Goal: Task Accomplishment & Management: Complete application form

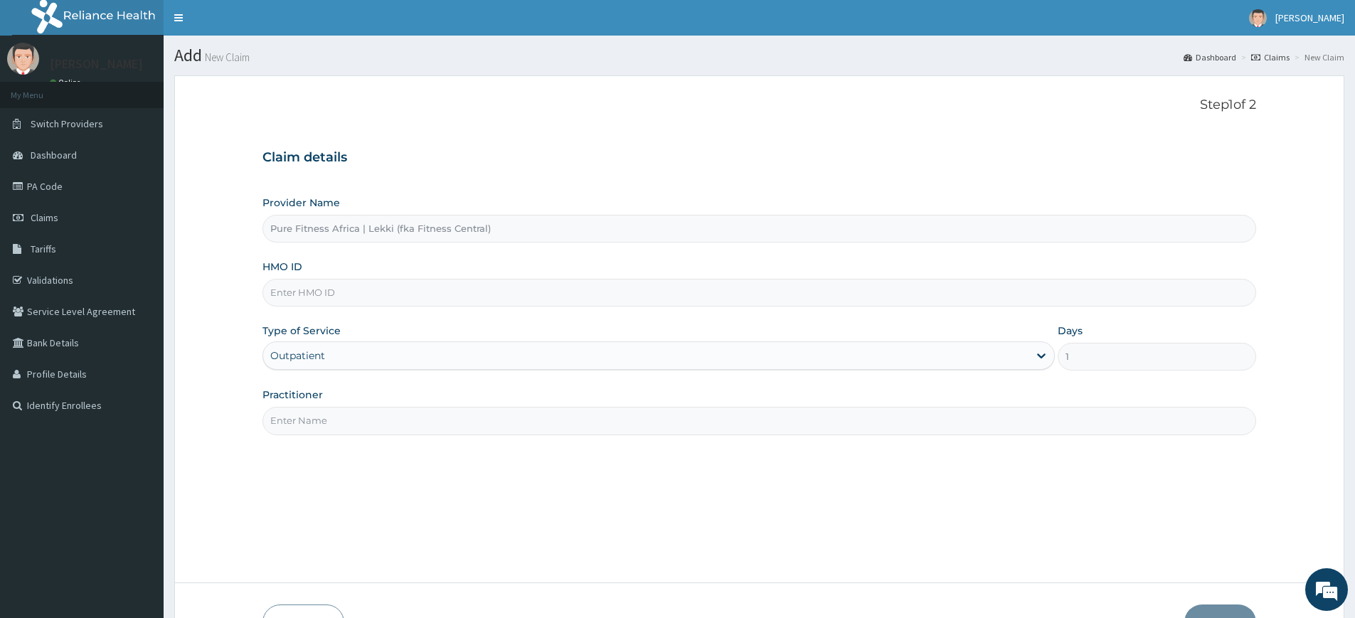
click at [388, 401] on div "Practitioner" at bounding box center [760, 411] width 994 height 47
click at [387, 421] on input "Practitioner" at bounding box center [760, 421] width 994 height 28
type input "pure fitness africa"
click at [398, 301] on input "HMO ID" at bounding box center [760, 293] width 994 height 28
type input "N"
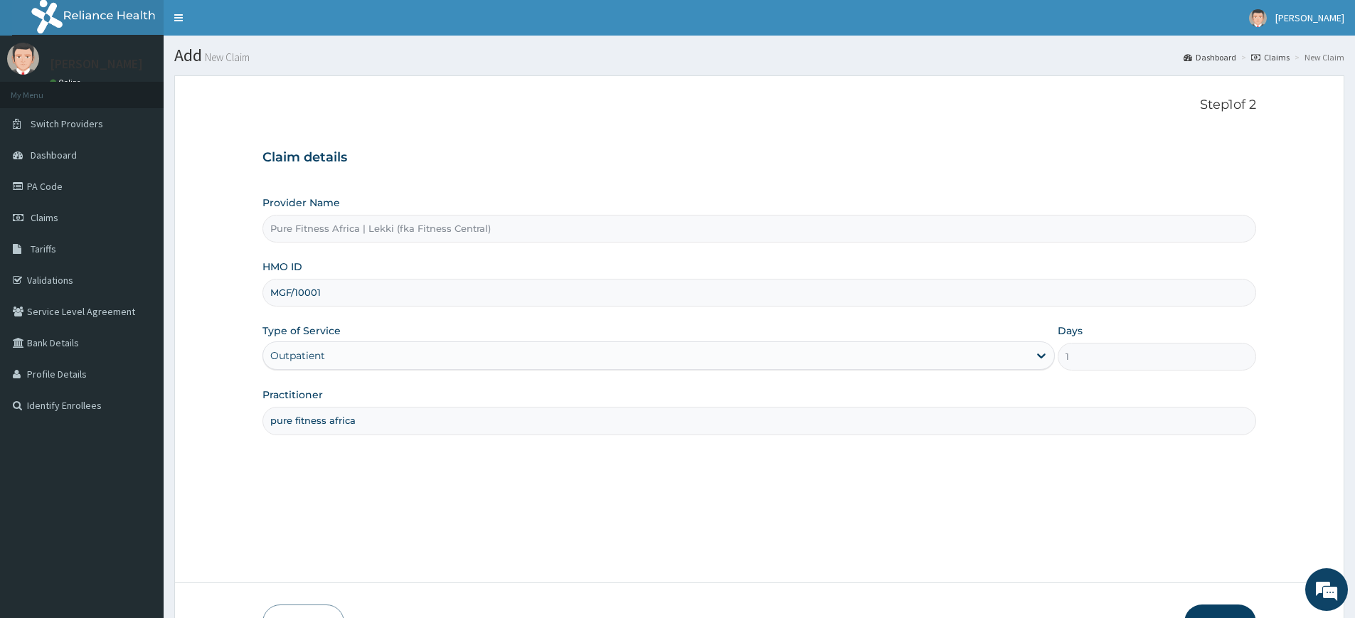
type input "MGF/10001/A"
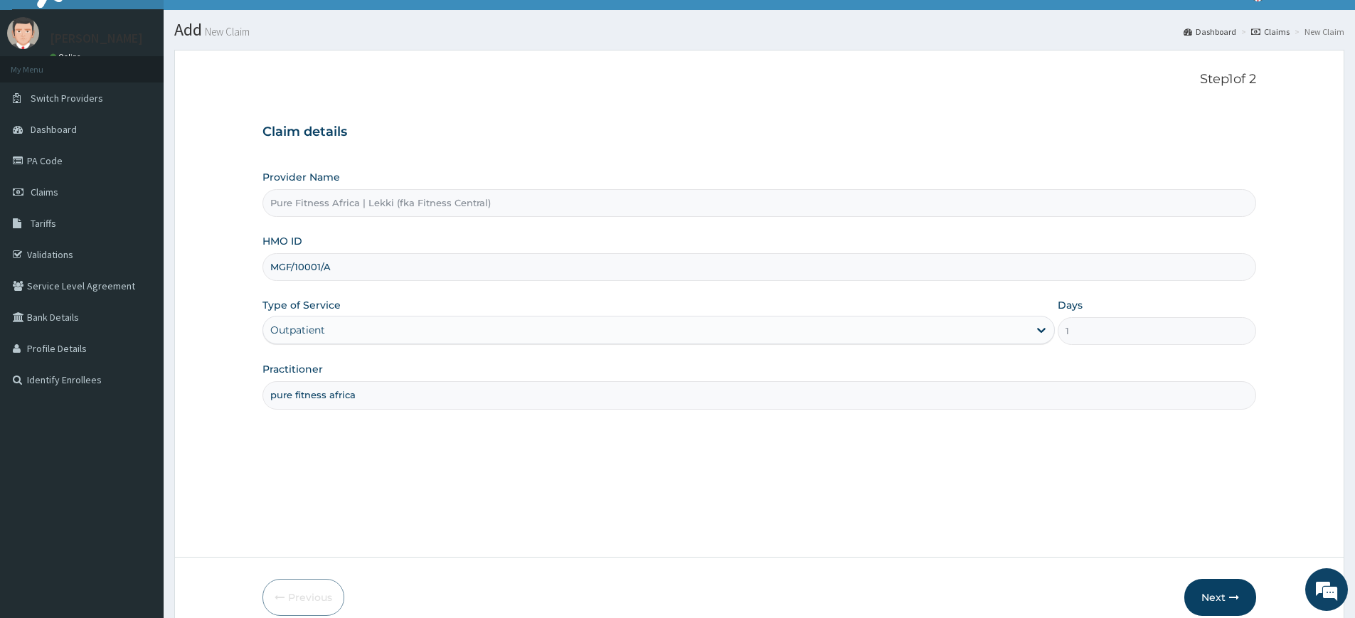
scroll to position [92, 0]
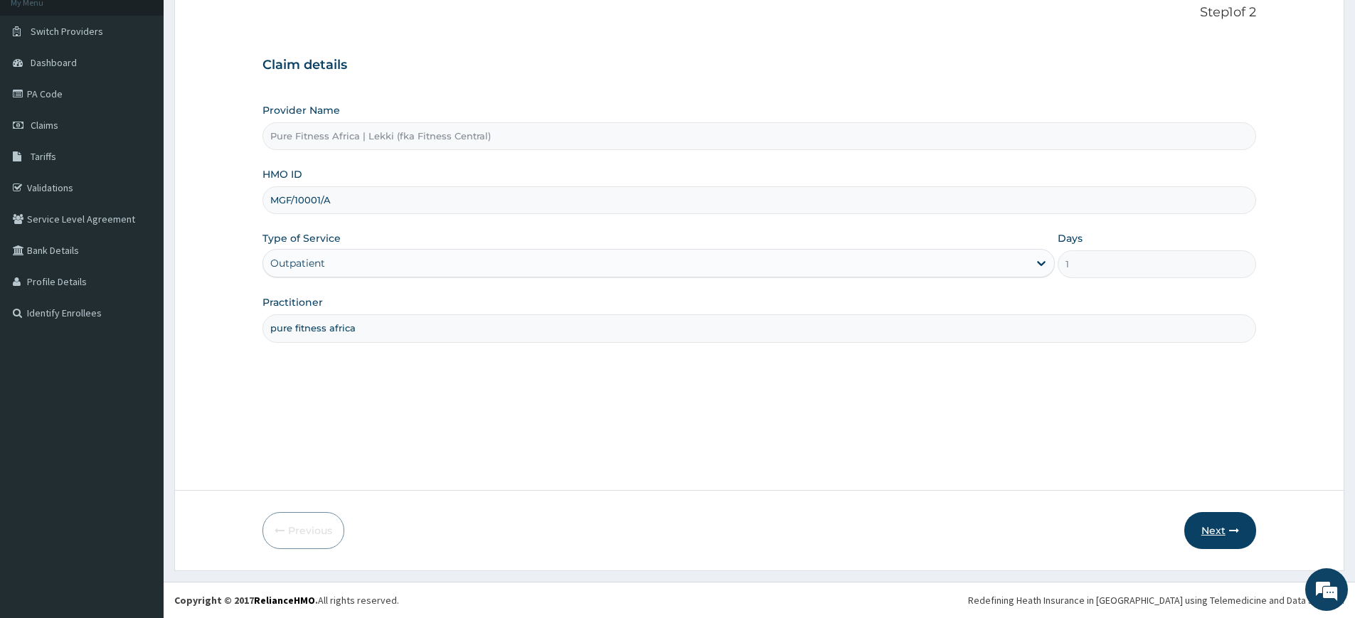
click at [1204, 517] on button "Next" at bounding box center [1221, 530] width 72 height 37
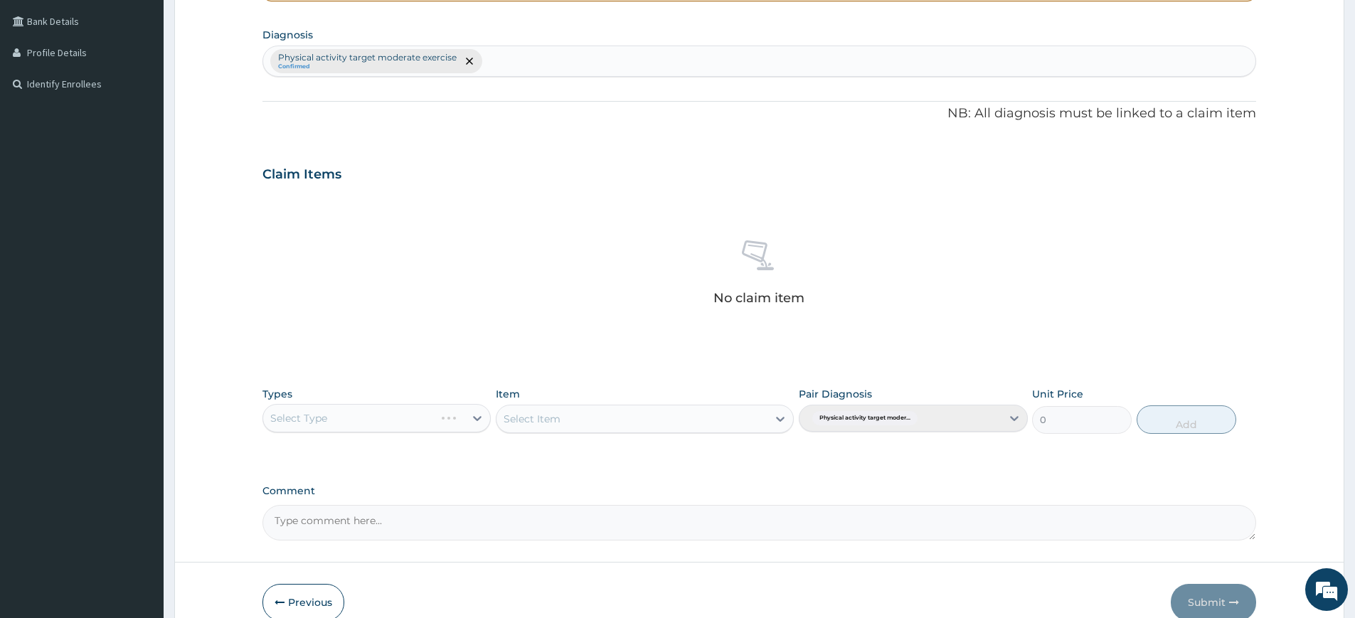
scroll to position [393, 0]
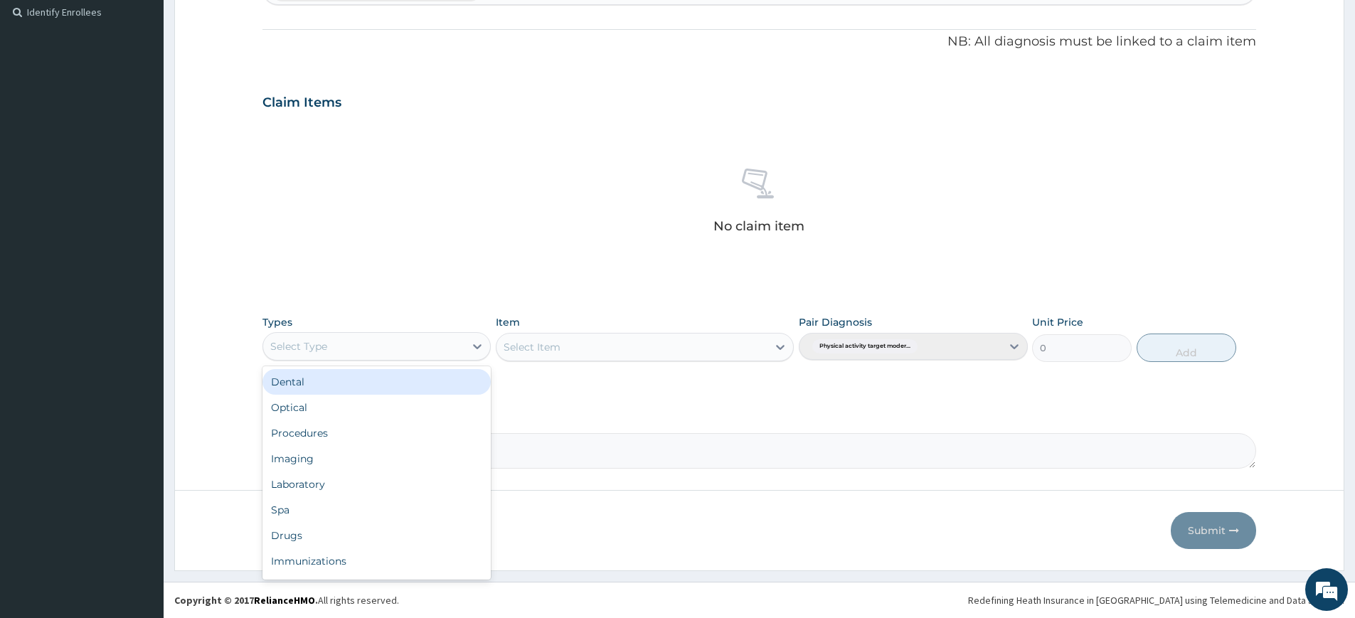
click at [395, 345] on div "Select Type" at bounding box center [363, 346] width 201 height 23
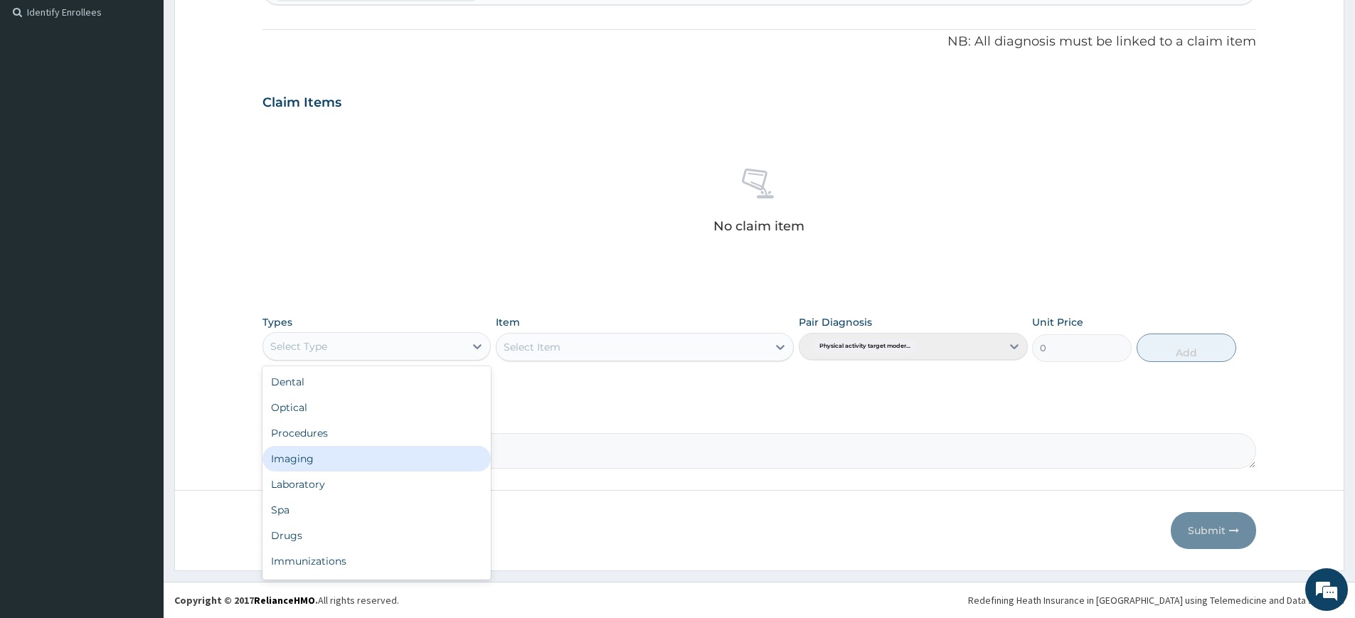
scroll to position [48, 0]
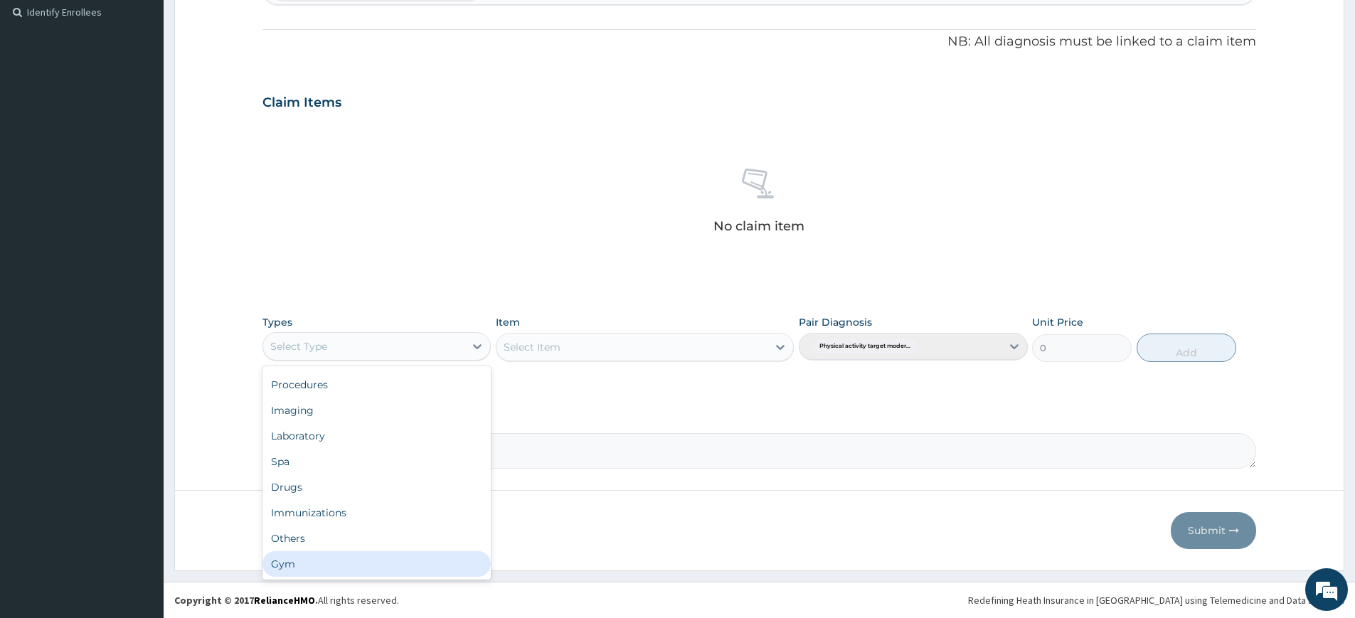
click at [275, 556] on div "Gym" at bounding box center [377, 564] width 228 height 26
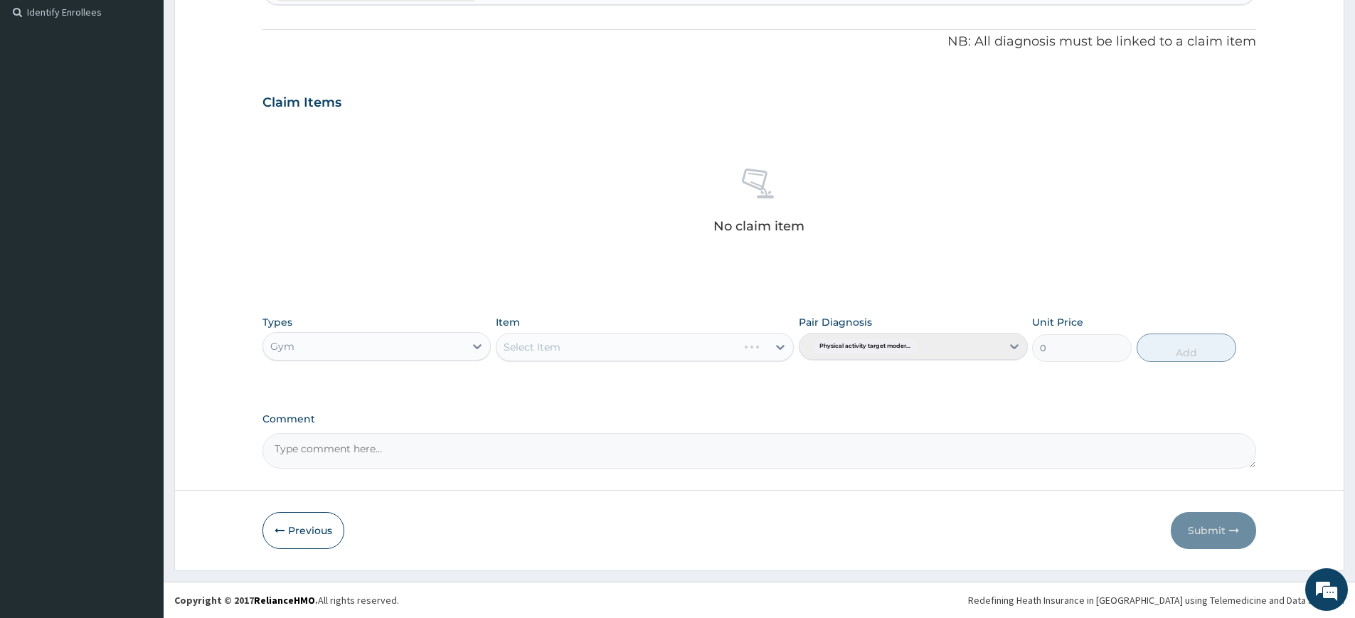
click at [536, 344] on div "Select Item" at bounding box center [645, 347] width 298 height 28
click at [541, 348] on div "Select Item" at bounding box center [532, 347] width 57 height 14
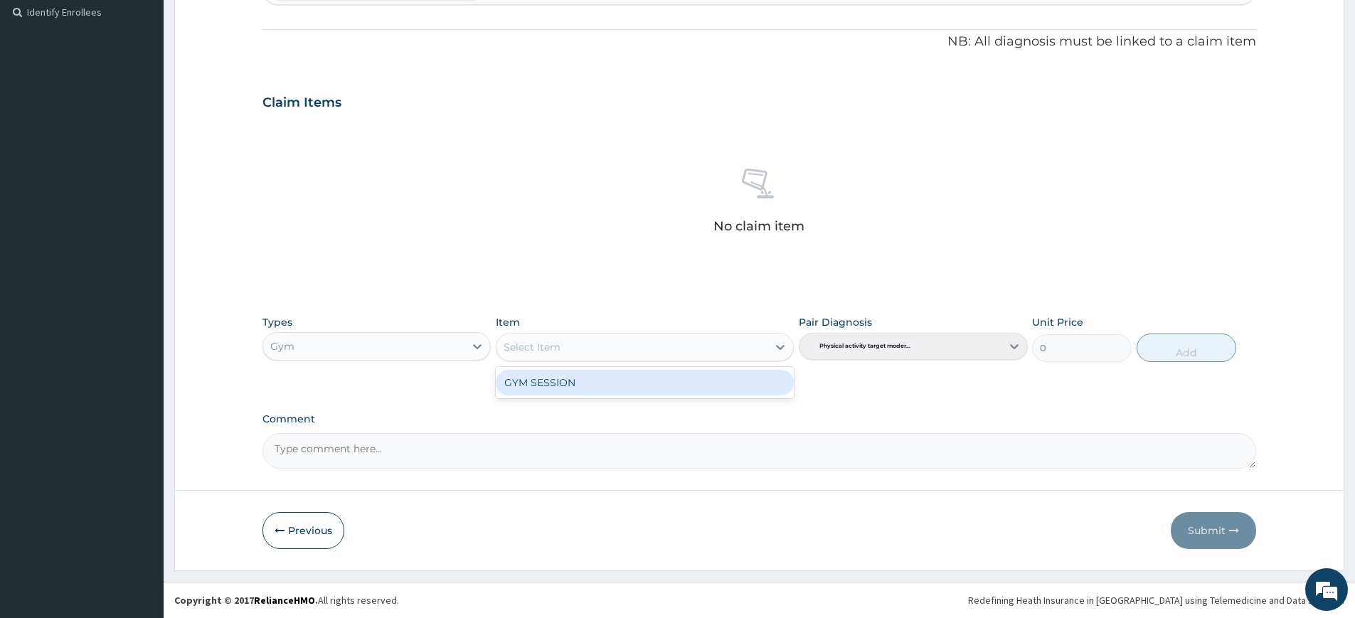
click at [575, 381] on div "GYM SESSION" at bounding box center [645, 383] width 298 height 26
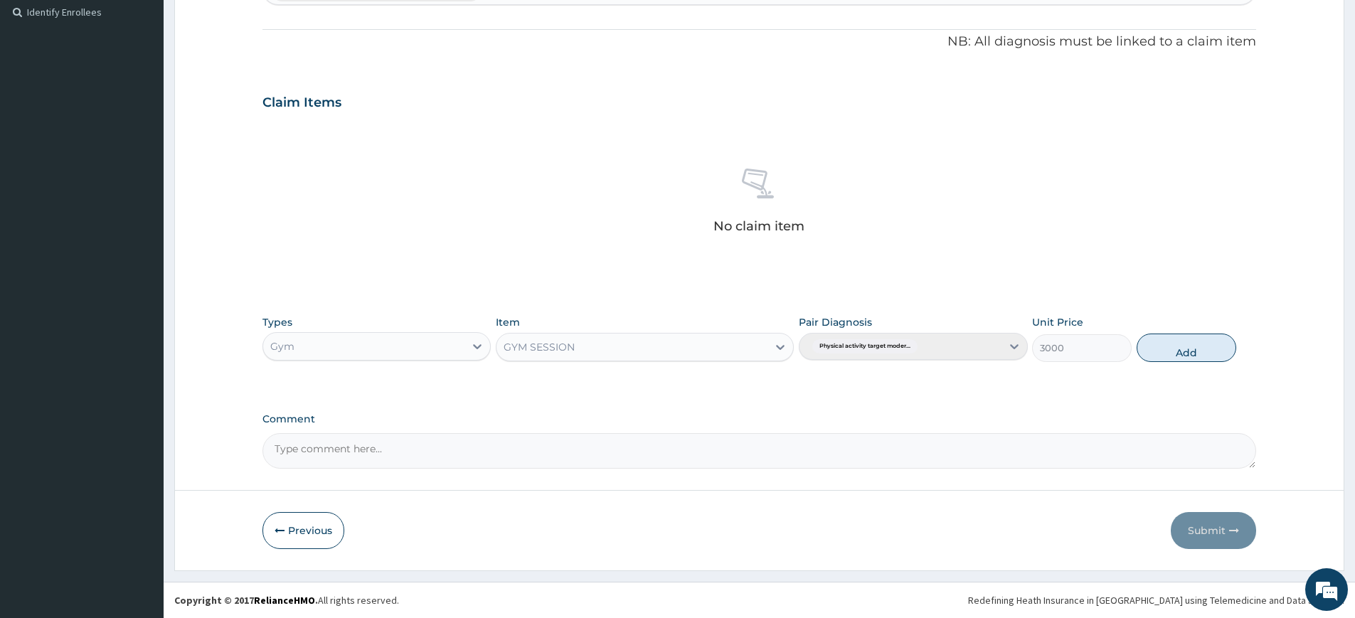
click at [1144, 332] on div "Types Gym Item option GYM SESSION, selected. Select is focused ,type to refine …" at bounding box center [760, 338] width 994 height 61
click at [1154, 348] on button "Add" at bounding box center [1187, 348] width 100 height 28
type input "0"
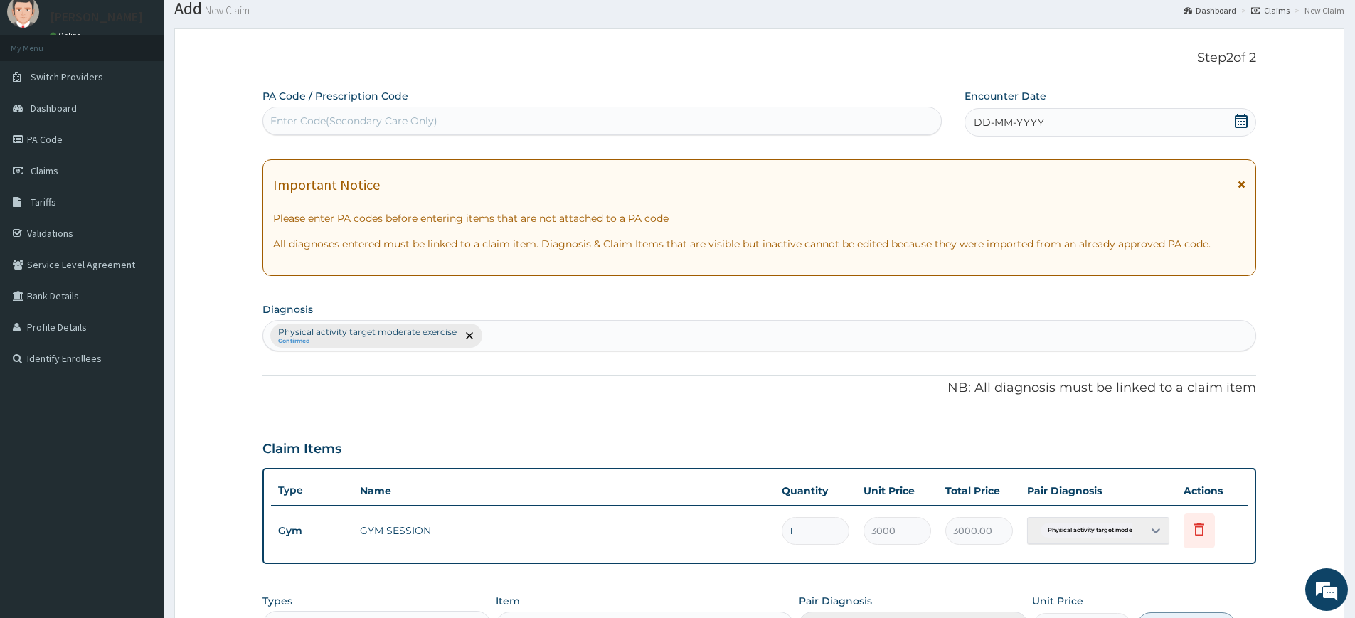
scroll to position [0, 0]
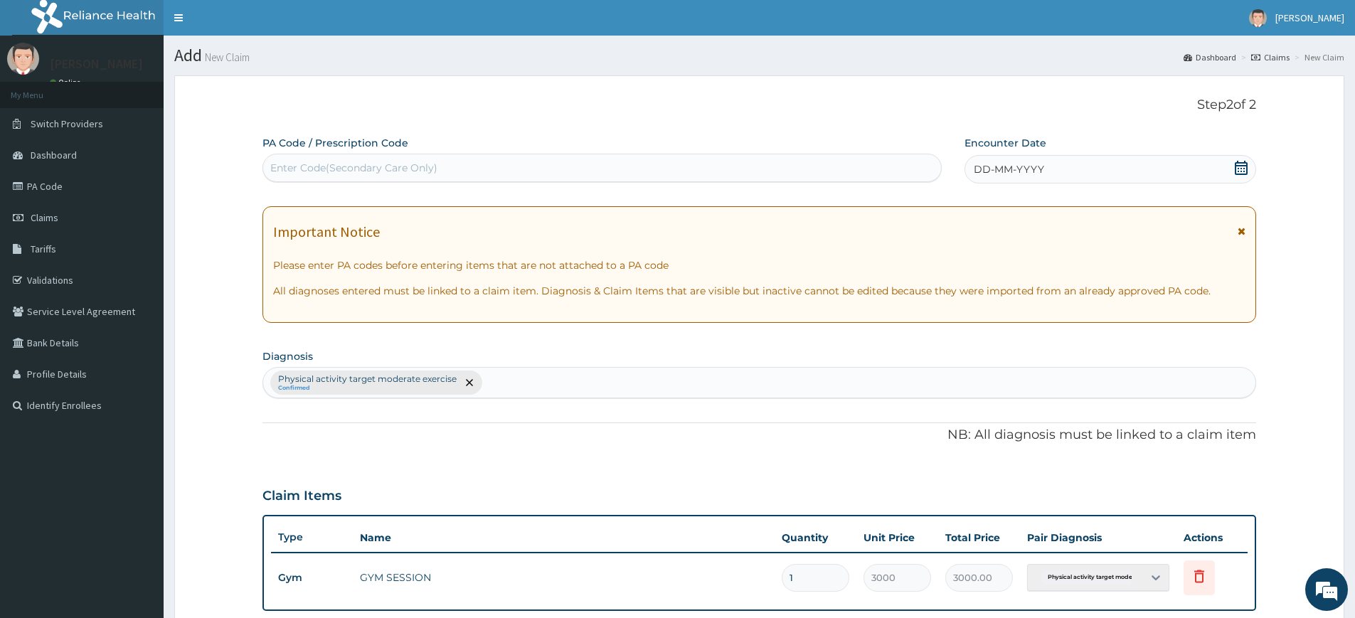
click at [980, 163] on span "DD-MM-YYYY" at bounding box center [1009, 169] width 70 height 14
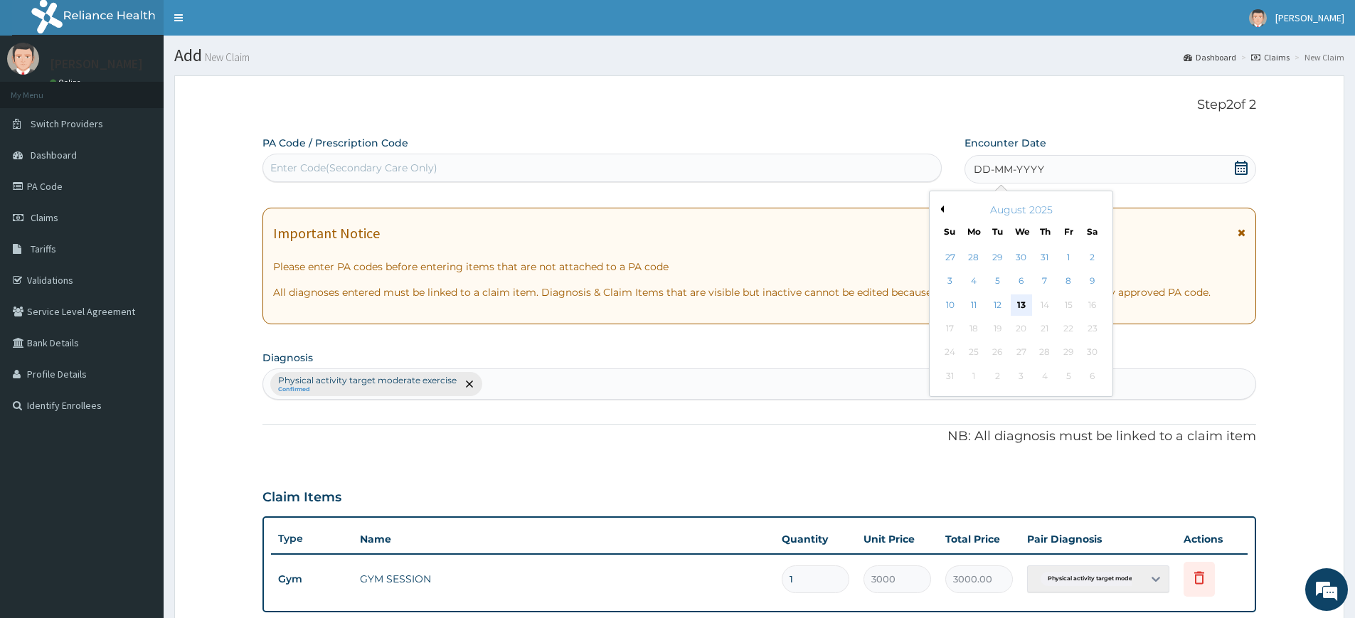
click at [1025, 310] on div "13" at bounding box center [1021, 305] width 21 height 21
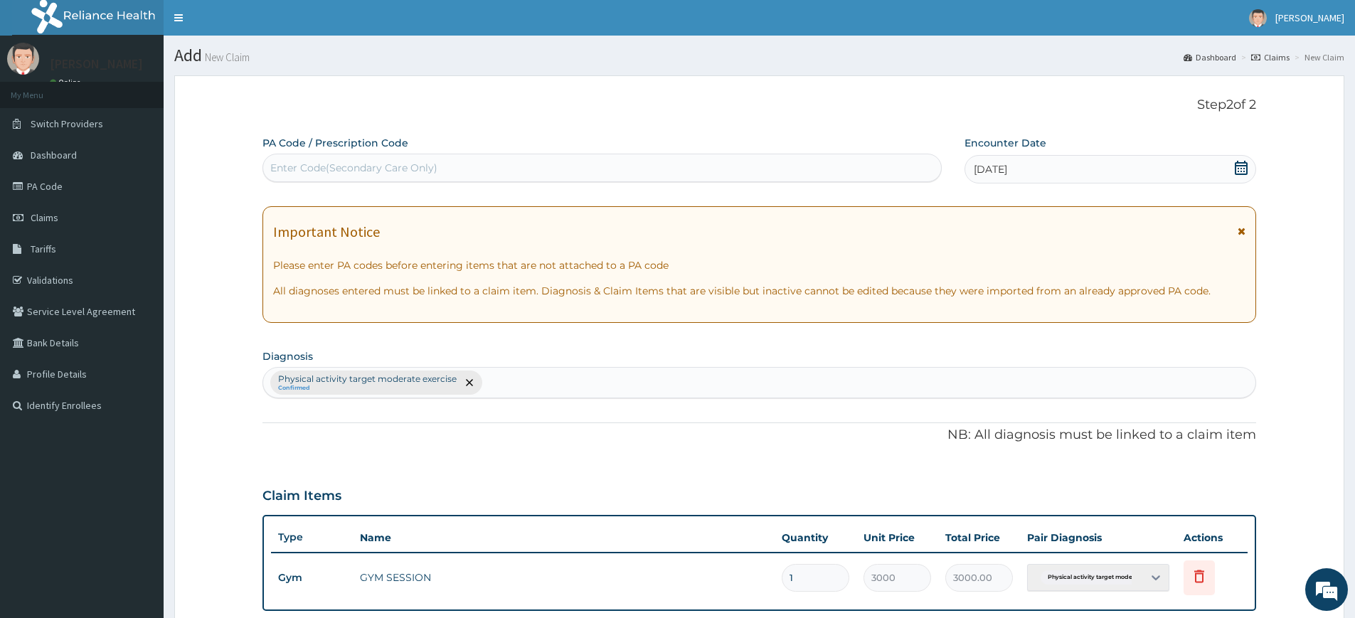
click at [852, 176] on div "Enter Code(Secondary Care Only)" at bounding box center [602, 168] width 678 height 23
type input "PA/5F73C4"
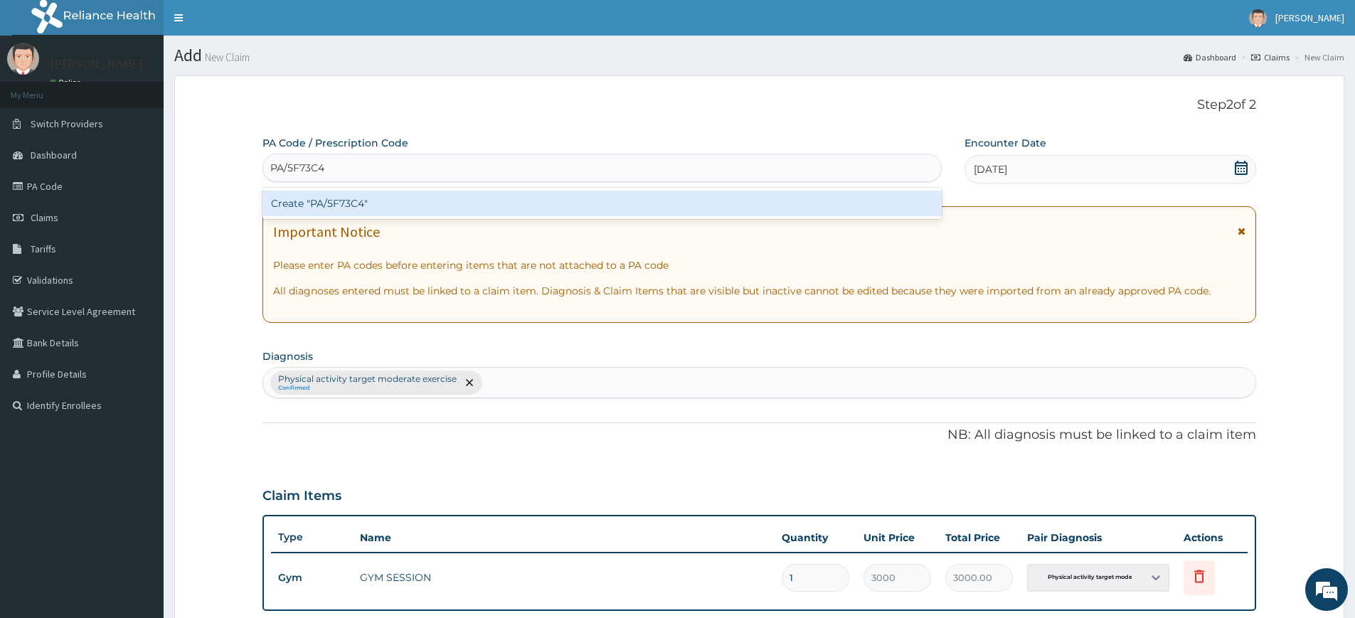
click at [570, 201] on div "Create "PA/5F73C4"" at bounding box center [602, 204] width 679 height 26
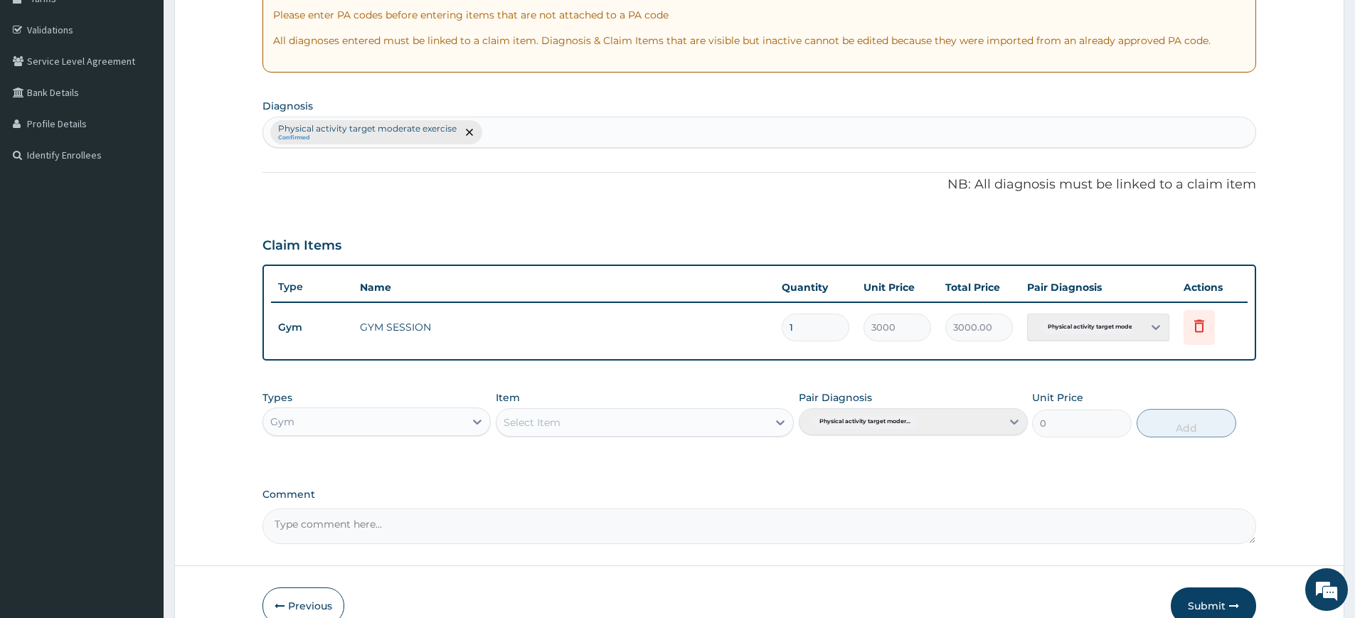
scroll to position [326, 0]
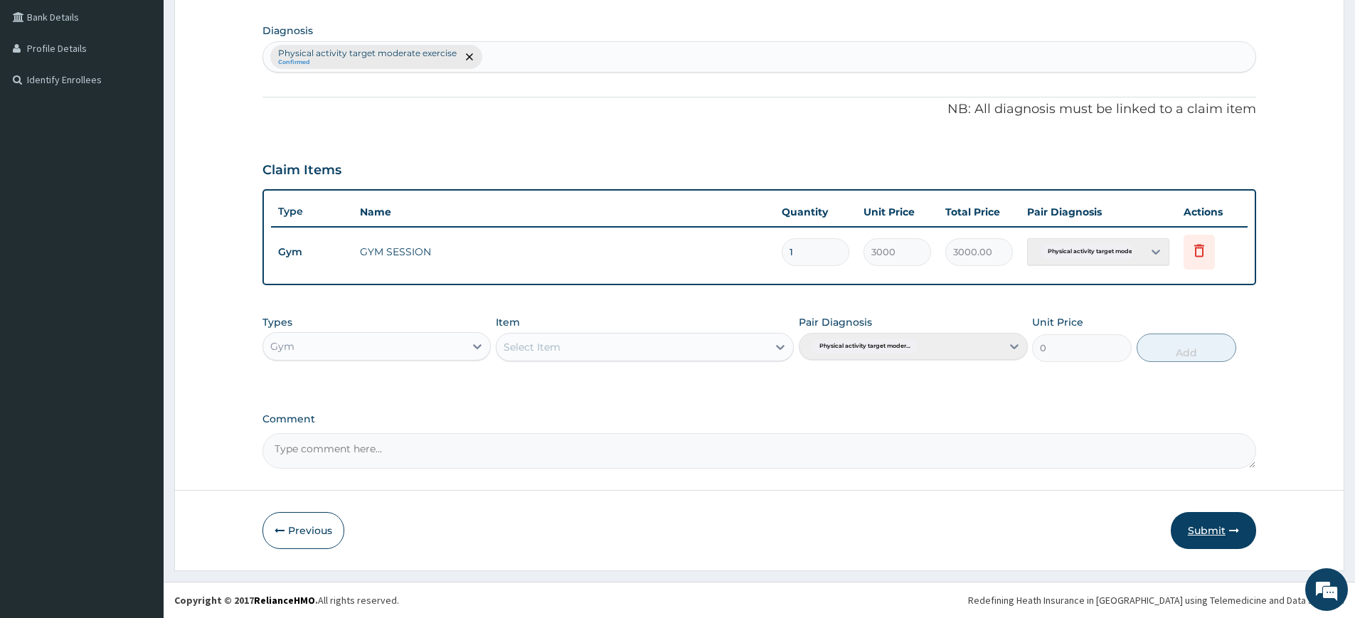
click at [1207, 540] on button "Submit" at bounding box center [1213, 530] width 85 height 37
